Goal: Task Accomplishment & Management: Manage account settings

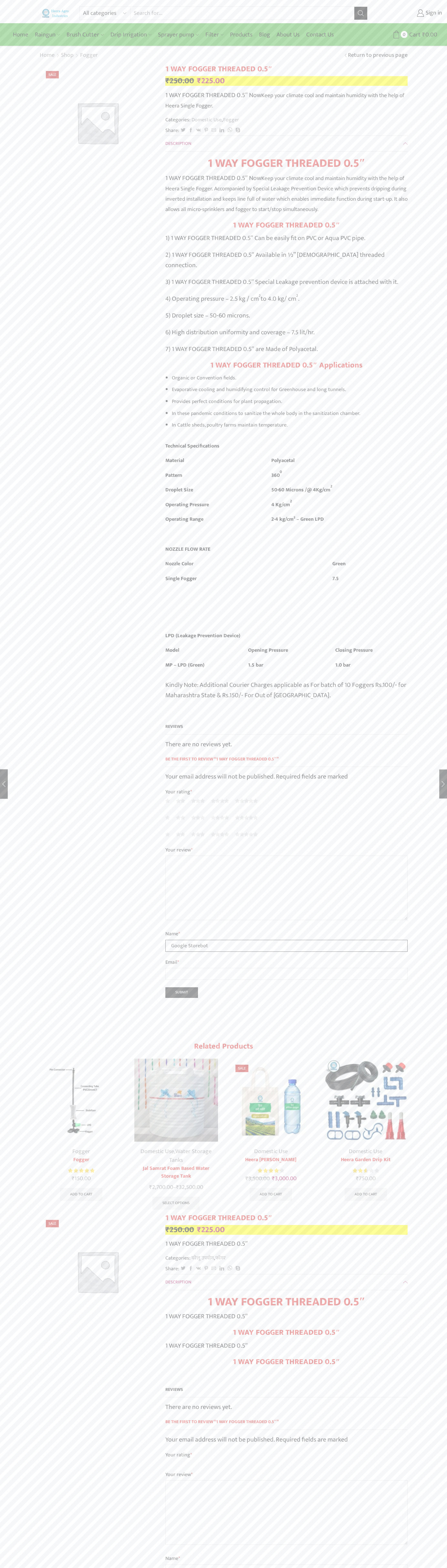
type input "Google Storebot"
click at [280, 1] on div "All categories Accessories Air Release Valve Brush Cutter Domestic Use Drip Irr…" at bounding box center [223, 12] width 447 height 23
click at [420, 634] on div "All categories Accessories Air Release Valve Brush Cutter Domestic Use Drip Irr…" at bounding box center [223, 1239] width 447 height 2478
click at [271, 1568] on html "All categories Accessories Air Release Valve Brush Cutter Domestic Use Drip Irr…" at bounding box center [223, 1245] width 447 height 2489
click at [26, 875] on div "All categories Accessories Air Release Valve Brush Cutter Domestic Use Drip Irr…" at bounding box center [223, 1239] width 447 height 2478
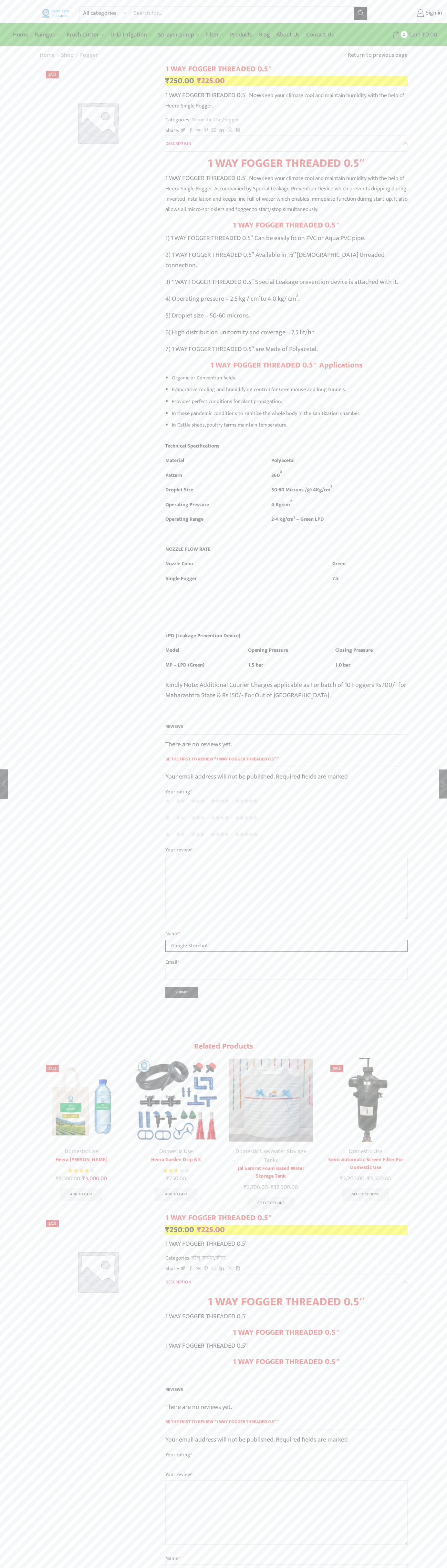
type input "Google Storebot"
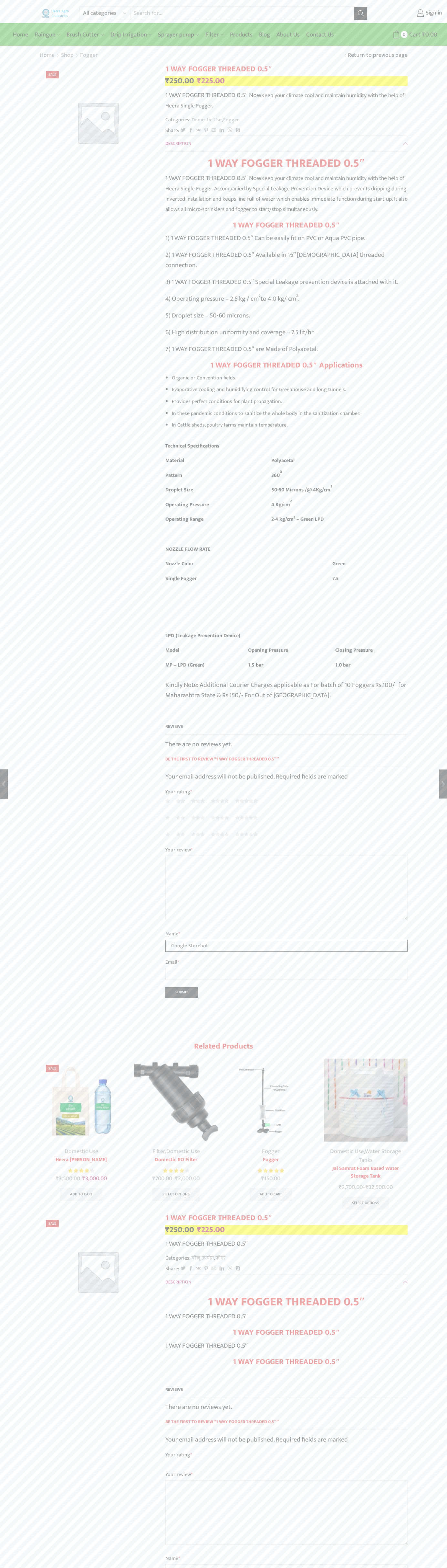
type input "Google Storebot"
click at [409, 13] on link "Sign in" at bounding box center [409, 13] width 65 height 12
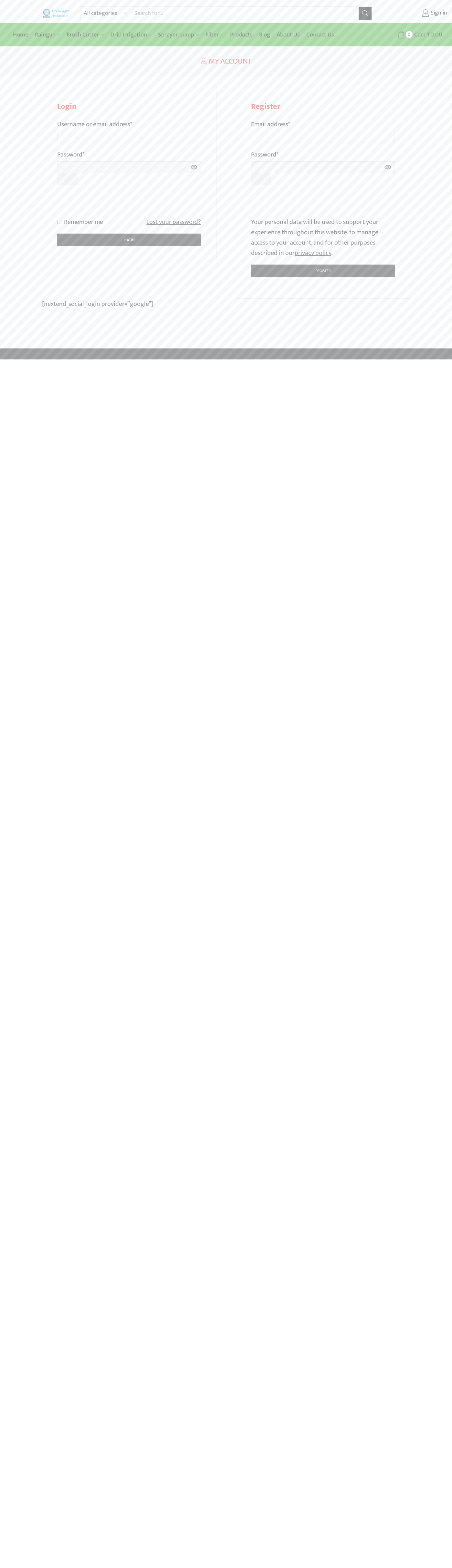
click at [394, 192] on div at bounding box center [322, 204] width 144 height 25
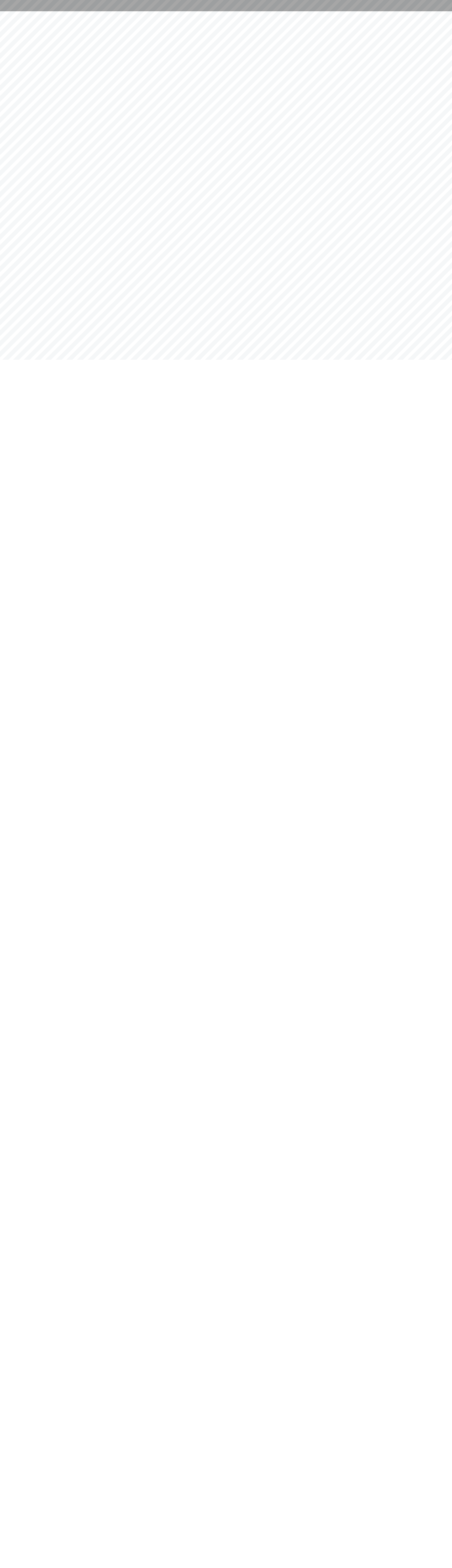
click at [376, 12] on html at bounding box center [226, 5] width 452 height 12
click at [447, 12] on html at bounding box center [226, 5] width 452 height 12
click at [145, 12] on html at bounding box center [226, 5] width 452 height 12
click at [3, 12] on html at bounding box center [226, 5] width 452 height 12
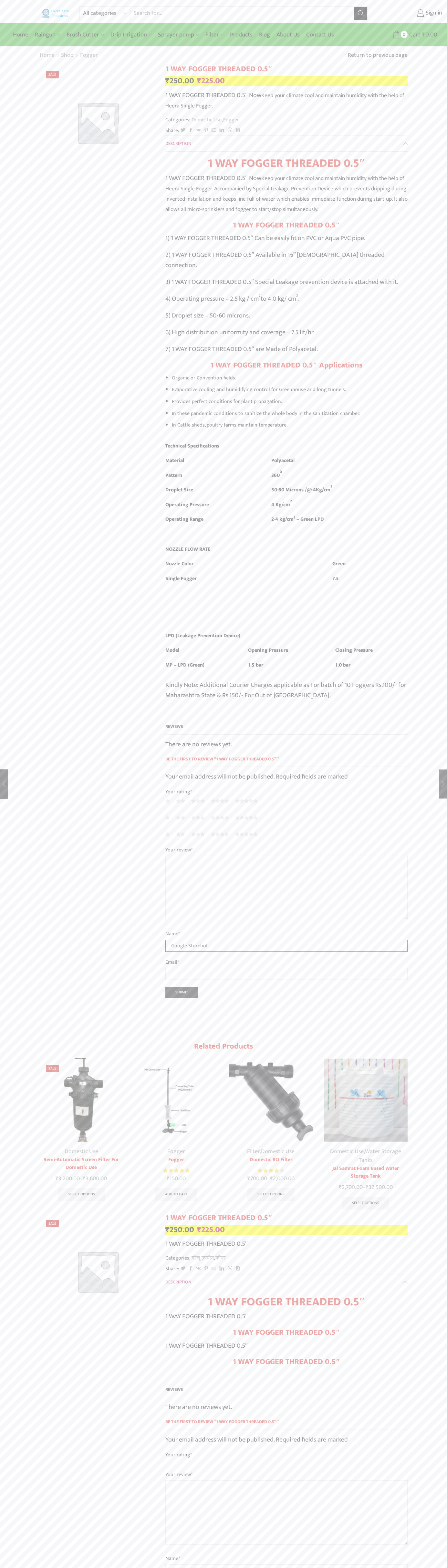
type input "Google Storebot"
click at [409, 13] on link "Sign in" at bounding box center [409, 13] width 65 height 12
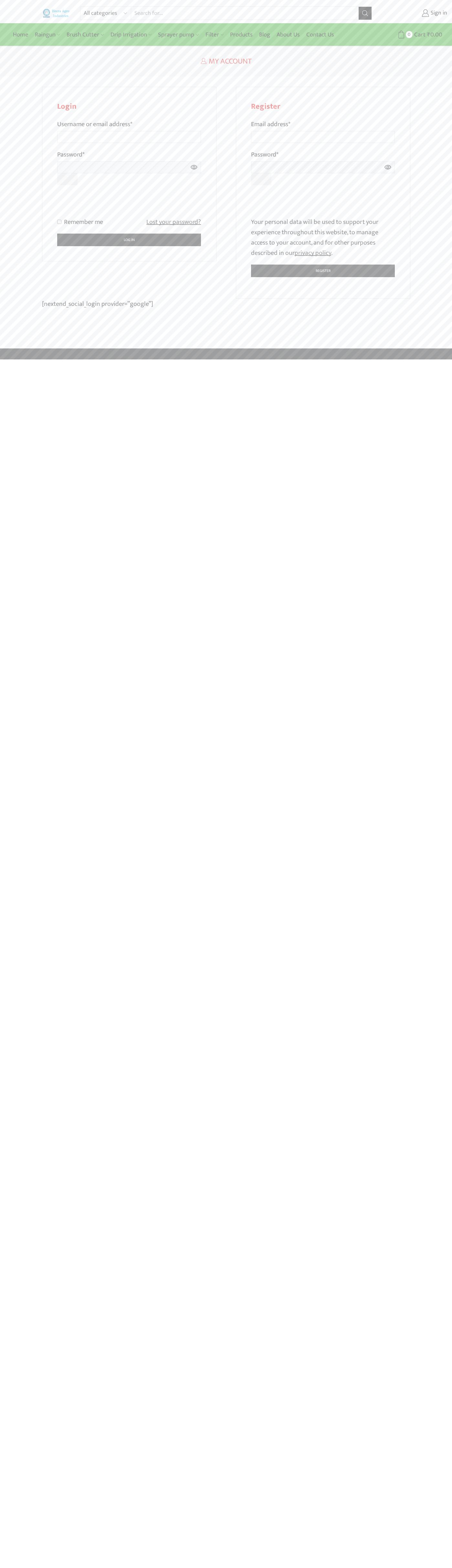
click at [200, 192] on div at bounding box center [129, 204] width 144 height 25
click at [323, 237] on p "Your personal data will be used to support your experience throughout this webs…" at bounding box center [322, 237] width 144 height 42
